Goal: Ask a question

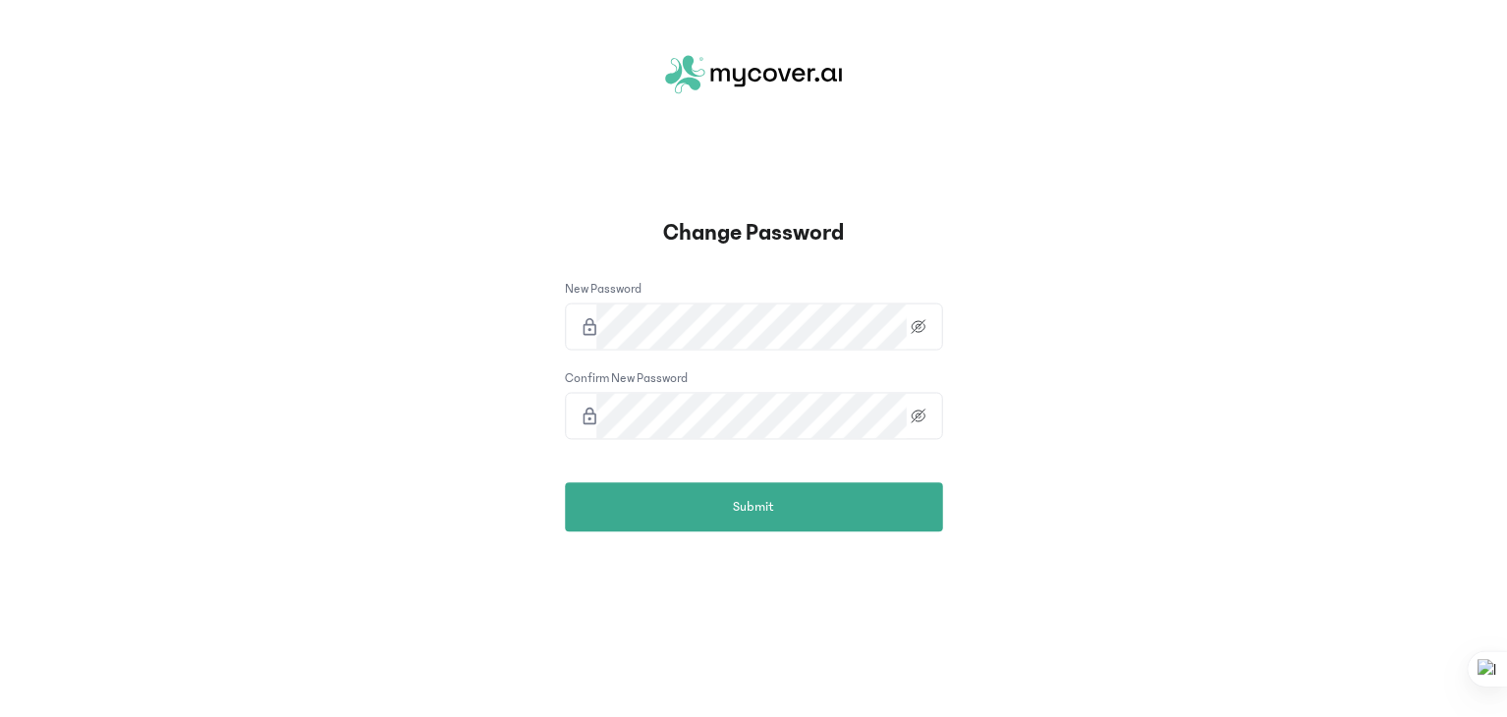
scroll to position [620, 0]
click at [920, 419] on icon at bounding box center [920, 417] width 24 height 16
type textarea "******"
click at [920, 419] on icon at bounding box center [920, 417] width 24 height 16
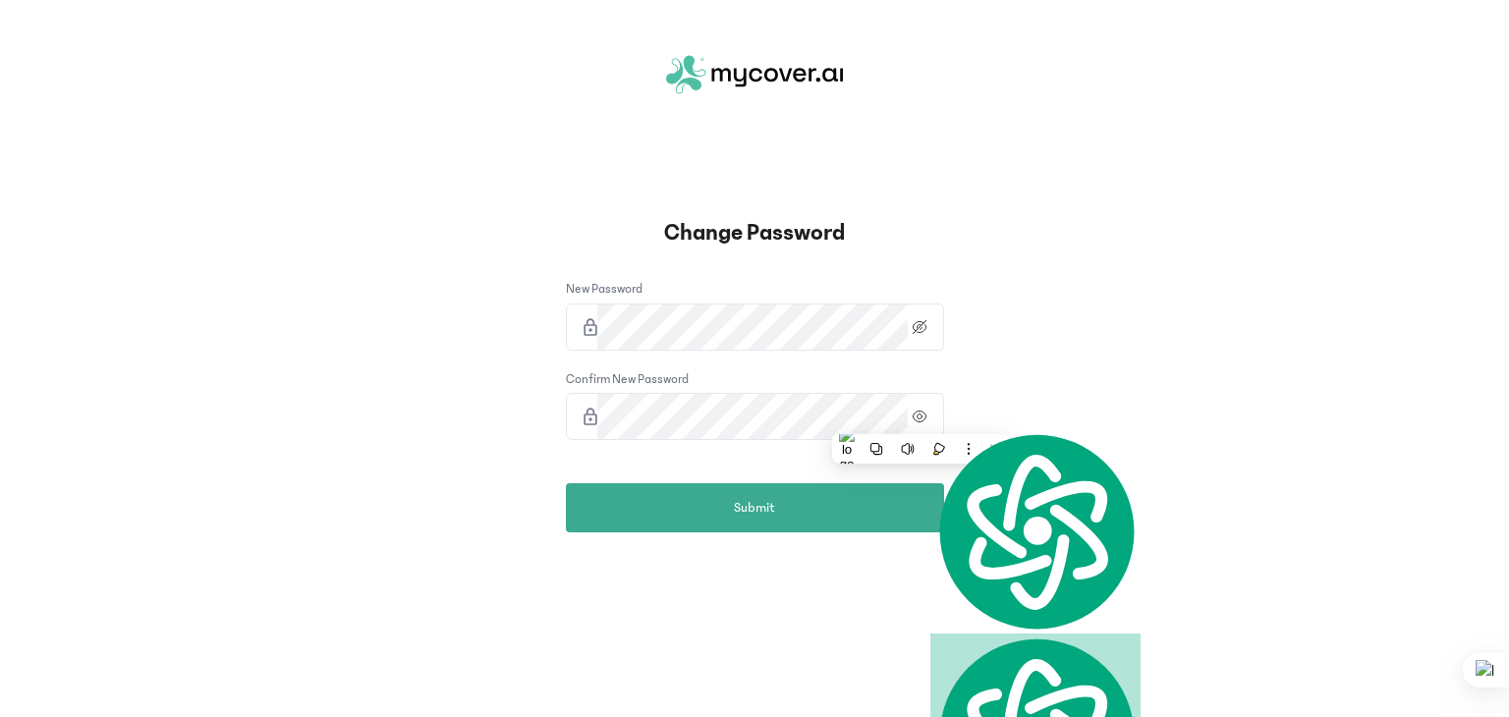
click at [920, 419] on icon at bounding box center [920, 417] width 24 height 16
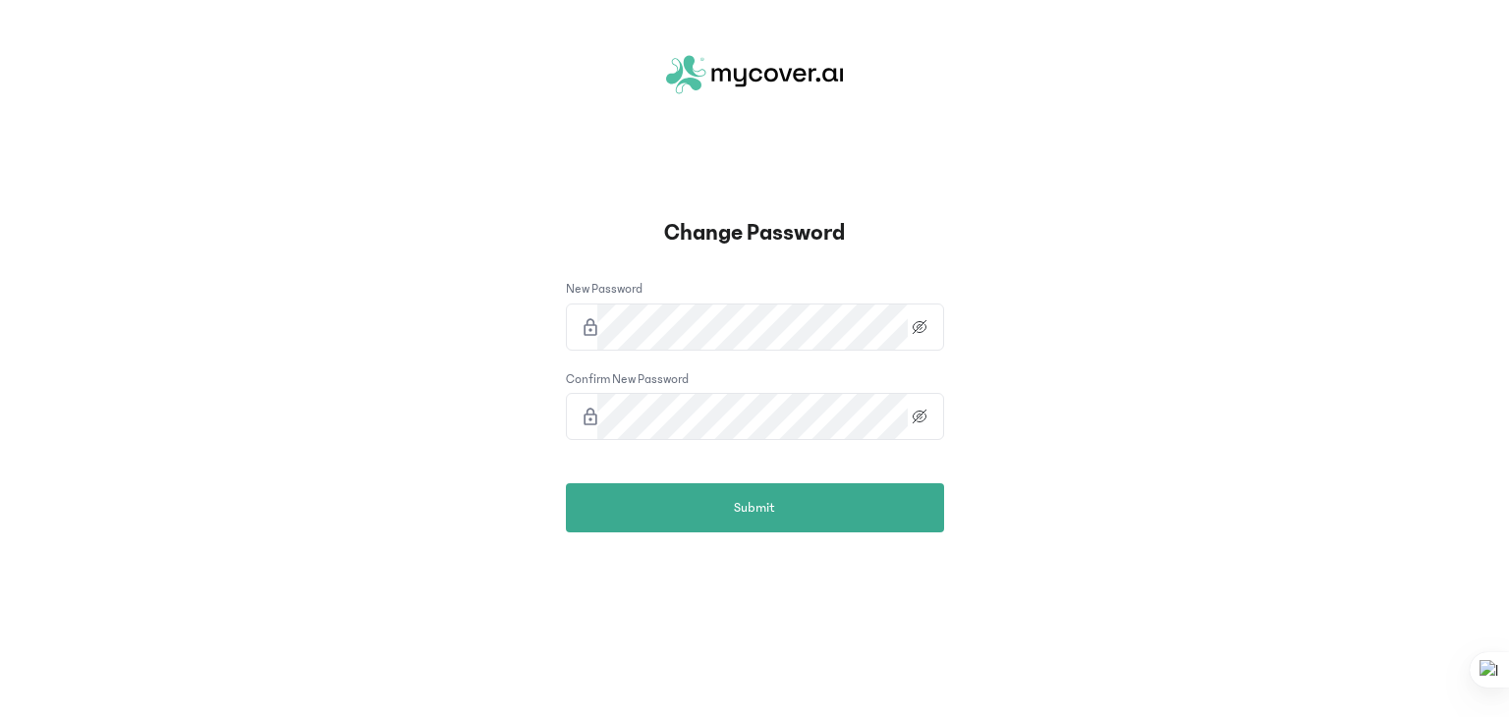
click at [914, 330] on icon at bounding box center [920, 327] width 24 height 16
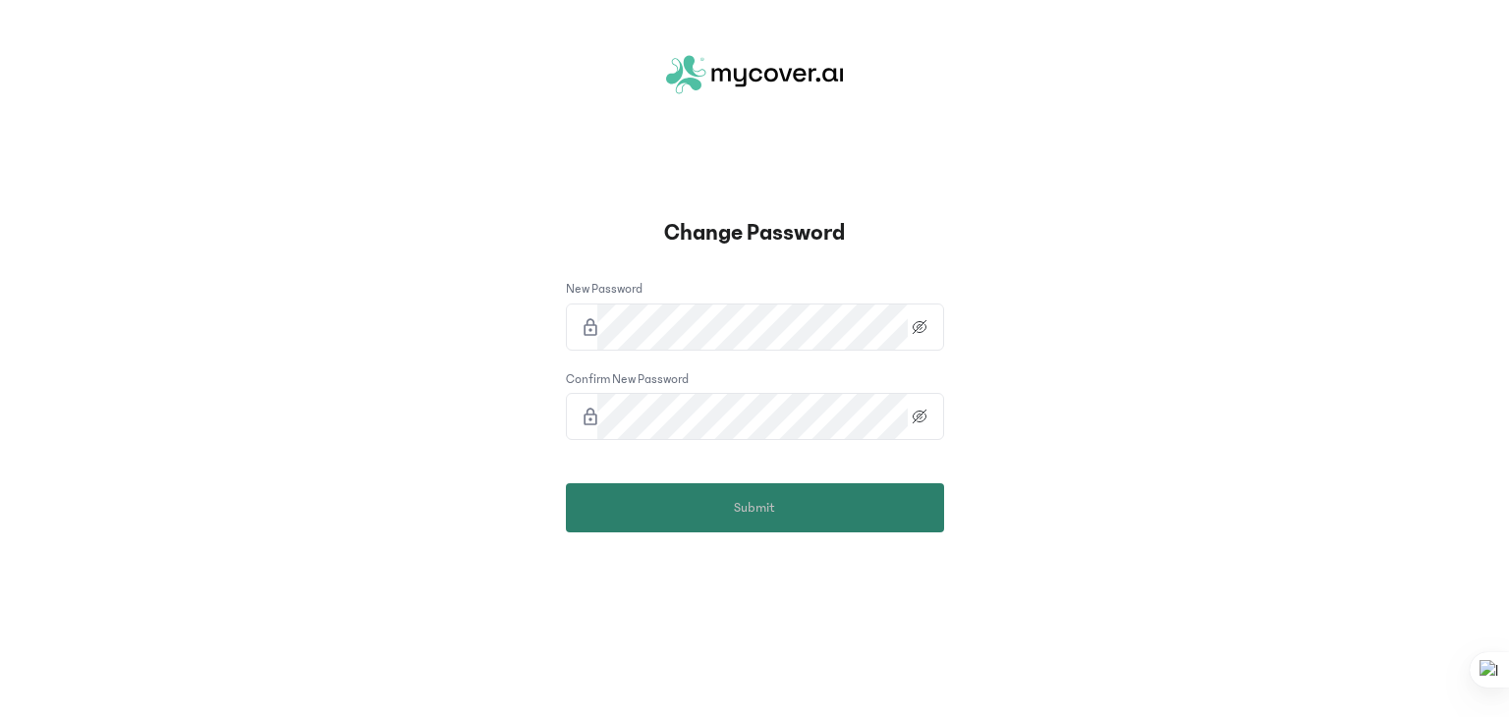
click at [798, 514] on button "Submit" at bounding box center [755, 507] width 378 height 49
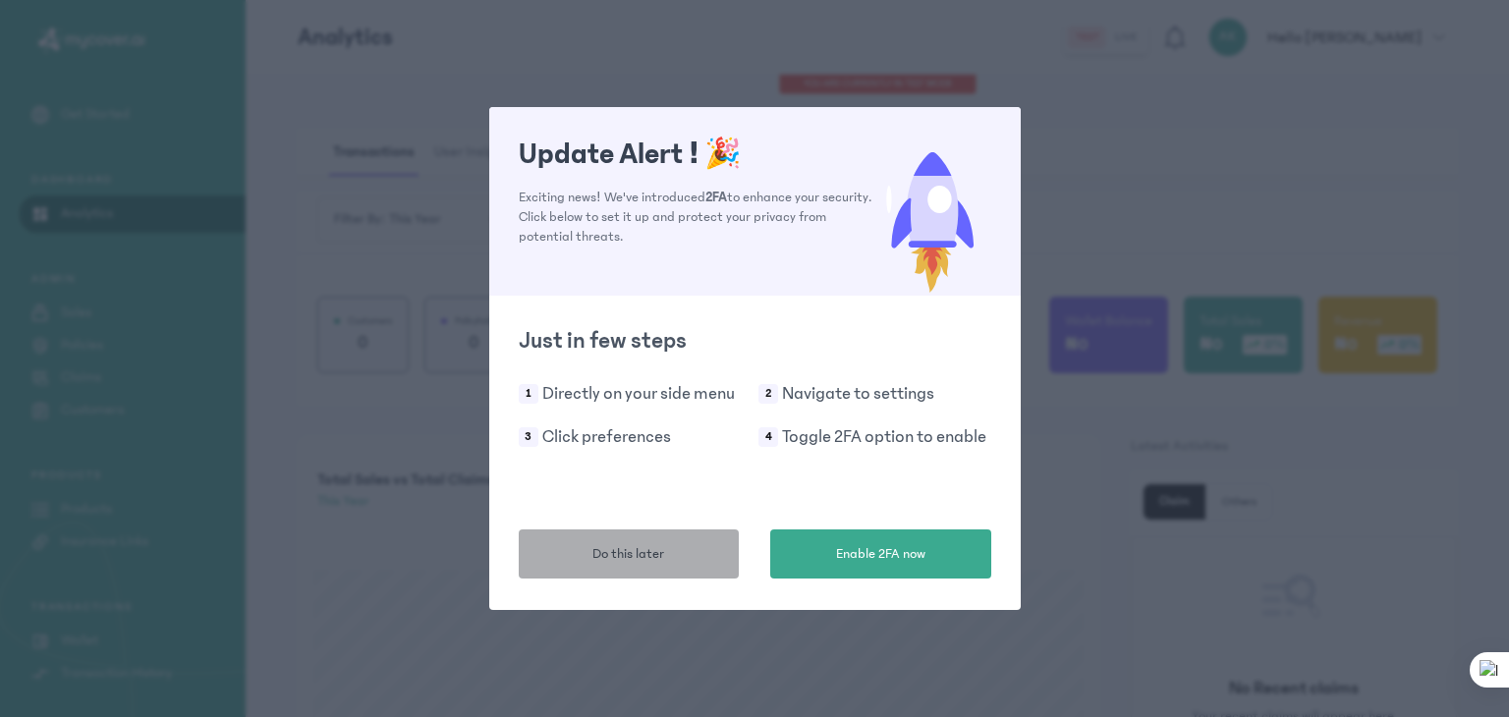
click at [699, 543] on button "Do this later" at bounding box center [629, 553] width 221 height 49
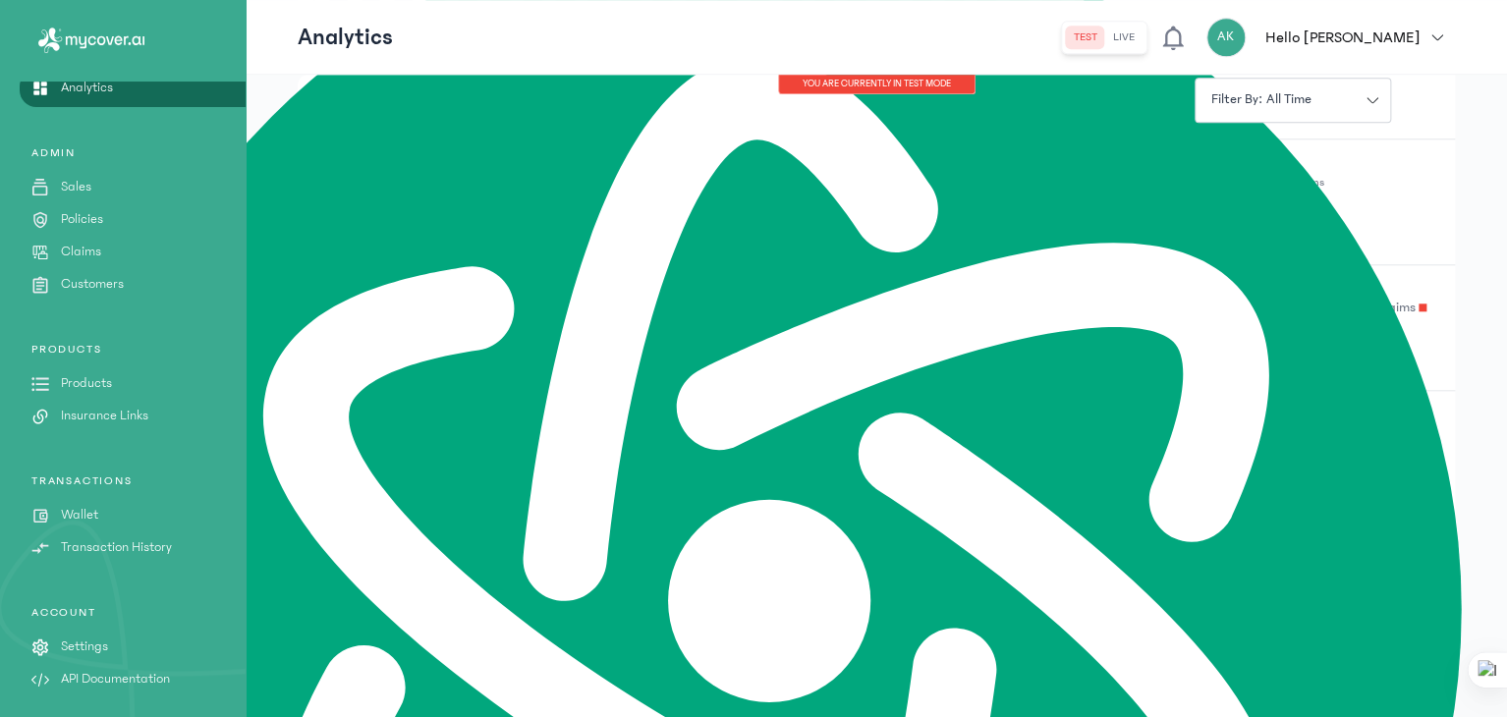
scroll to position [126, 0]
click at [111, 672] on p "API Documentation" at bounding box center [115, 679] width 109 height 21
